Goal: Obtain resource: Download file/media

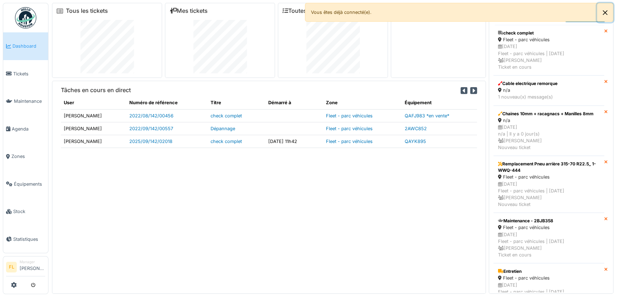
click at [607, 13] on button "Close" at bounding box center [605, 12] width 16 height 19
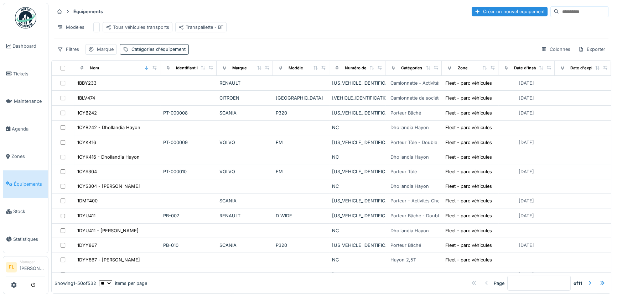
click at [559, 13] on input at bounding box center [583, 12] width 49 height 10
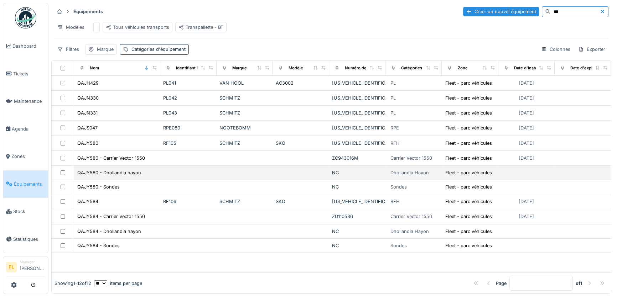
scroll to position [4, 0]
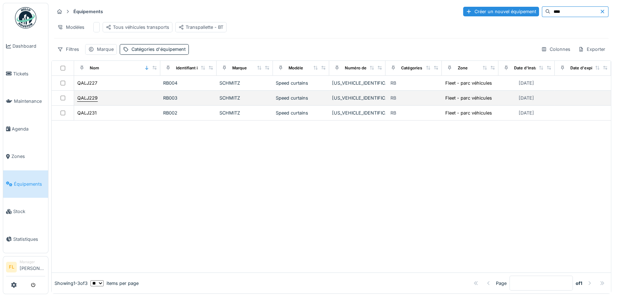
type input "****"
click at [93, 96] on div "QALJ229" at bounding box center [87, 98] width 20 height 7
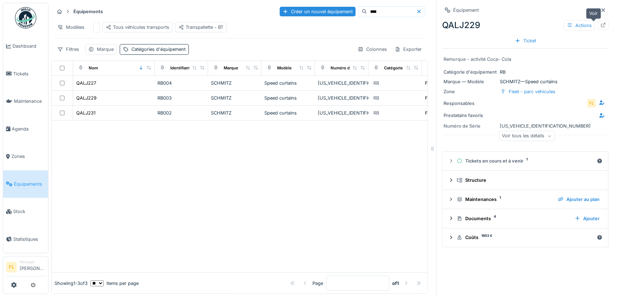
click at [600, 23] on icon at bounding box center [603, 25] width 6 height 5
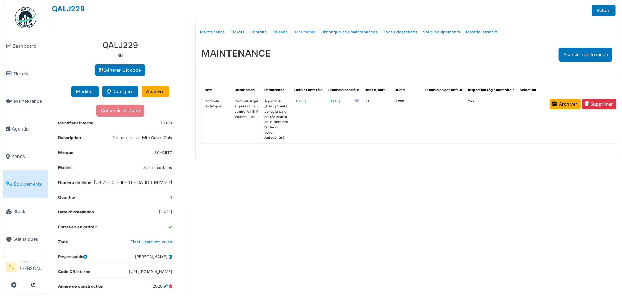
click at [301, 33] on link "Documents" at bounding box center [304, 32] width 28 height 17
select select "***"
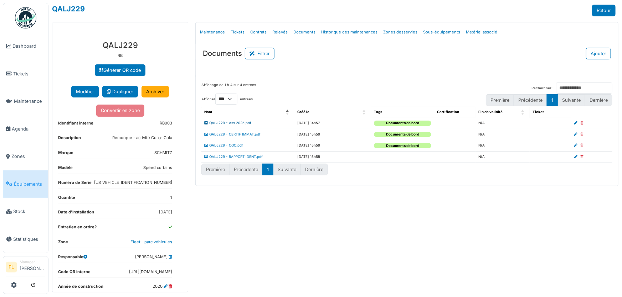
click at [241, 124] on link "QALJ229 - Ass 2025.pdf" at bounding box center [227, 123] width 47 height 4
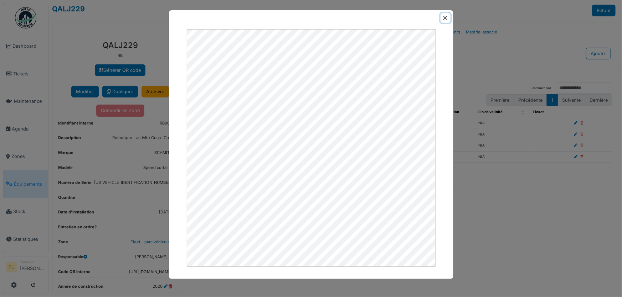
click at [445, 17] on button "Close" at bounding box center [445, 18] width 10 height 10
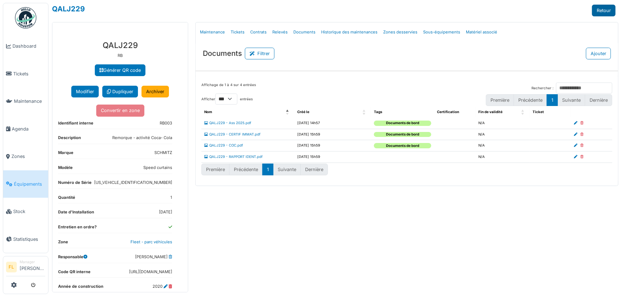
click at [608, 12] on link "Retour" at bounding box center [604, 11] width 24 height 12
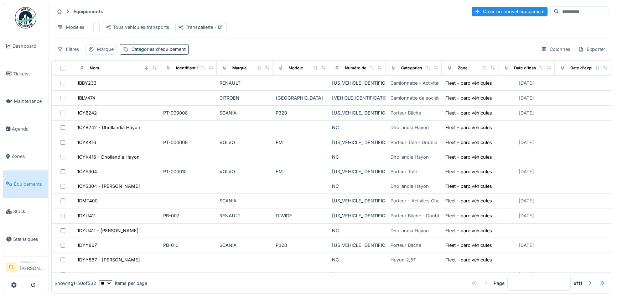
click at [559, 14] on input at bounding box center [583, 12] width 49 height 10
type input "****"
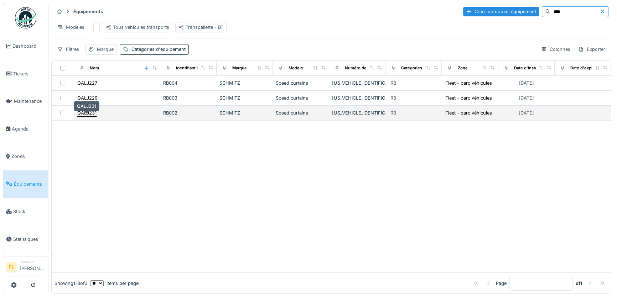
click at [92, 116] on div "QALJ231" at bounding box center [86, 113] width 19 height 7
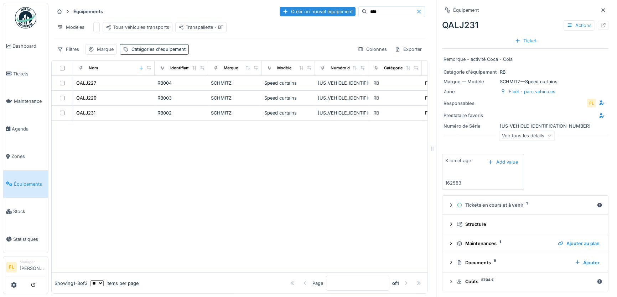
scroll to position [5, 0]
click at [478, 260] on div "Documents 6" at bounding box center [513, 263] width 112 height 7
click at [503, 278] on img at bounding box center [504, 293] width 32 height 36
